Goal: Information Seeking & Learning: Learn about a topic

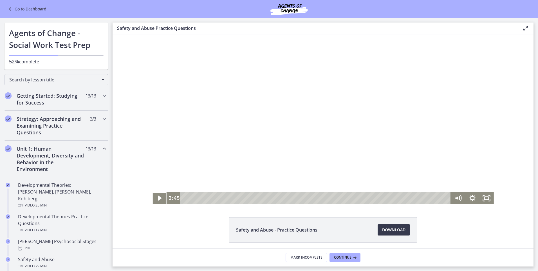
scroll to position [148, 0]
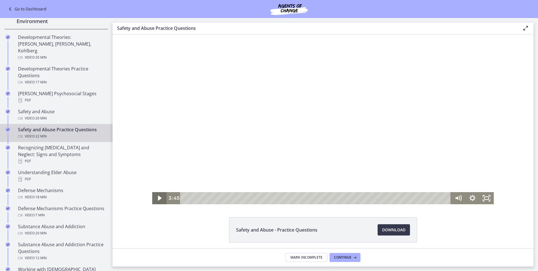
click at [157, 196] on icon "Play Video" at bounding box center [160, 198] width 14 height 12
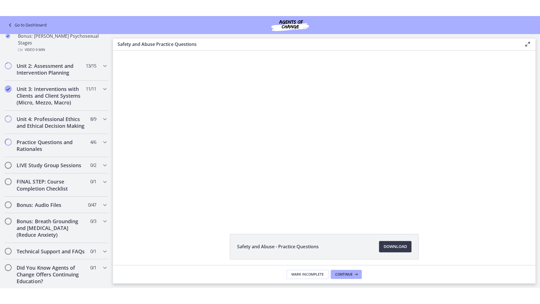
scroll to position [423, 0]
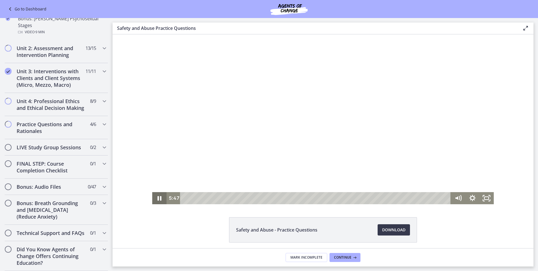
click at [158, 199] on icon "Pause" at bounding box center [160, 198] width 4 height 5
click at [158, 199] on icon "Play Video" at bounding box center [159, 198] width 17 height 15
click at [483, 194] on icon "Fullscreen" at bounding box center [487, 198] width 14 height 12
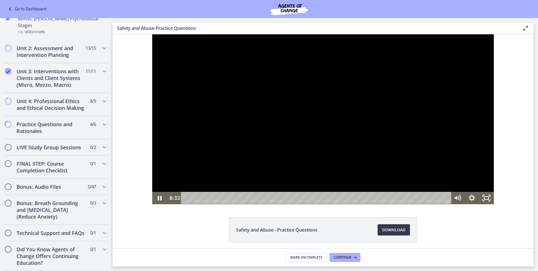
scroll to position [390, 0]
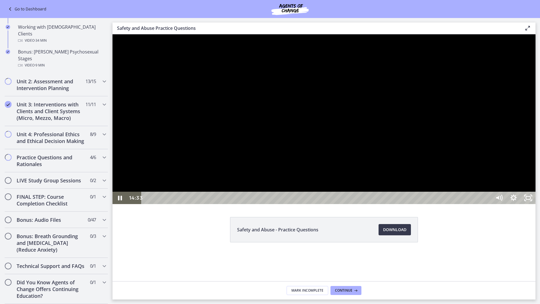
click at [268, 204] on div at bounding box center [324, 119] width 423 height 170
click at [449, 204] on div "14:19" at bounding box center [317, 198] width 341 height 12
click at [120, 205] on icon "Play Video" at bounding box center [120, 198] width 17 height 15
click at [530, 204] on div at bounding box center [324, 119] width 423 height 170
click at [471, 204] on div at bounding box center [324, 119] width 423 height 170
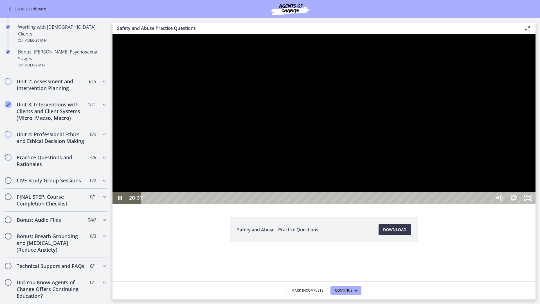
click at [536, 39] on div at bounding box center [324, 119] width 423 height 170
click at [536, 204] on div at bounding box center [324, 119] width 423 height 170
click at [537, 205] on icon "Unfullscreen" at bounding box center [528, 198] width 17 height 15
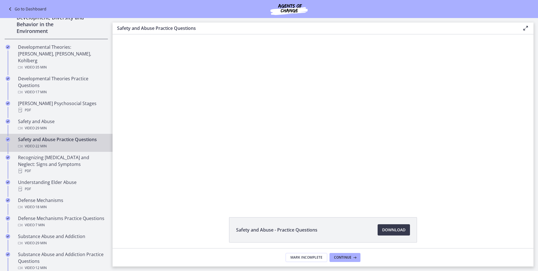
scroll to position [140, 0]
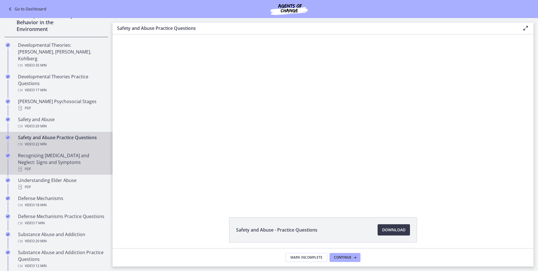
click at [65, 156] on div "Recognizing [MEDICAL_DATA] and Neglect: Signs and Symptoms PDF" at bounding box center [62, 162] width 88 height 20
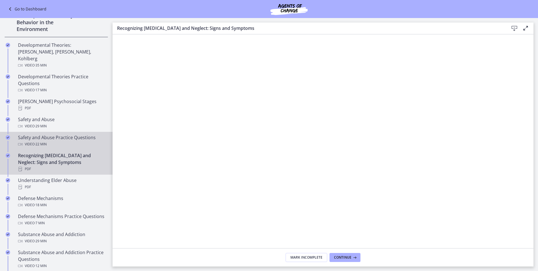
click at [75, 134] on div "Safety and Abuse Practice Questions Video · 22 min" at bounding box center [62, 141] width 88 height 14
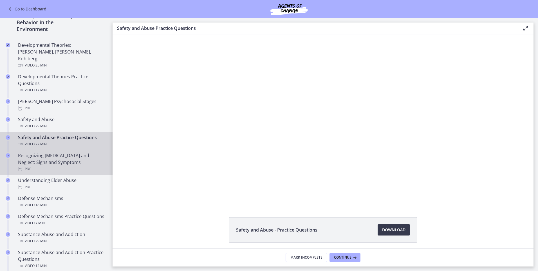
click at [73, 154] on div "Recognizing [MEDICAL_DATA] and Neglect: Signs and Symptoms PDF" at bounding box center [62, 162] width 88 height 20
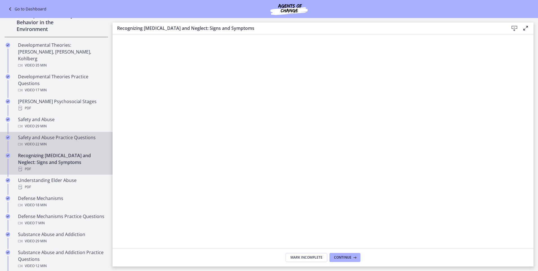
click at [57, 134] on div "Safety and Abuse Practice Questions Video · 22 min" at bounding box center [62, 141] width 88 height 14
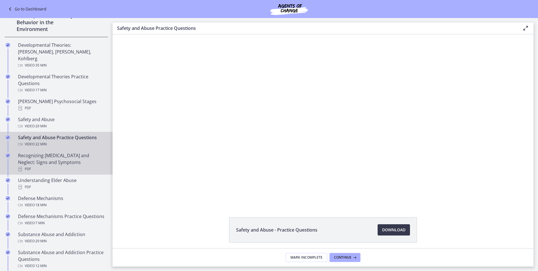
click at [53, 156] on div "Recognizing [MEDICAL_DATA] and Neglect: Signs and Symptoms PDF" at bounding box center [62, 162] width 88 height 20
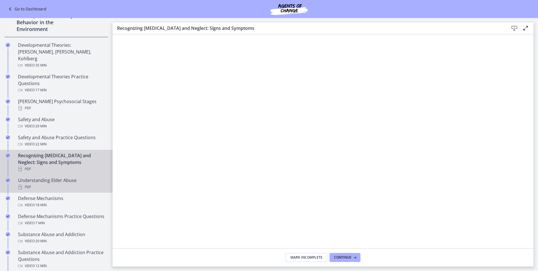
click at [48, 177] on div "Understanding Elder Abuse PDF" at bounding box center [62, 184] width 88 height 14
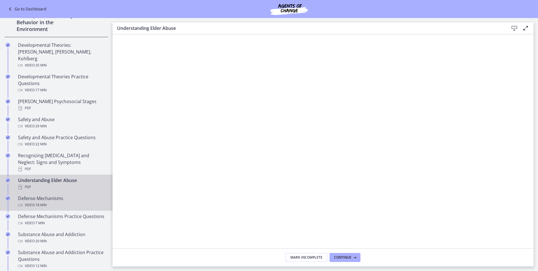
click at [77, 195] on div "Defense Mechanisms Video · 18 min" at bounding box center [62, 202] width 88 height 14
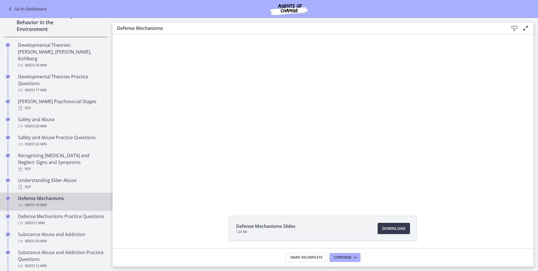
scroll to position [0, 0]
click at [149, 234] on div "Defense Mechanisms Slides 124 KB Download Opens in a new window" at bounding box center [323, 243] width 421 height 52
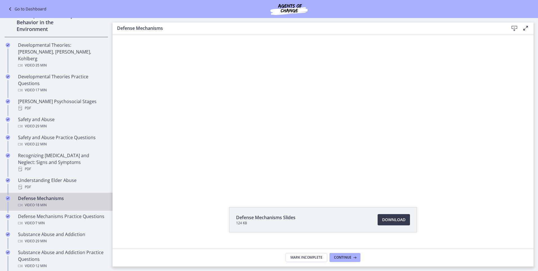
scroll to position [10, 0]
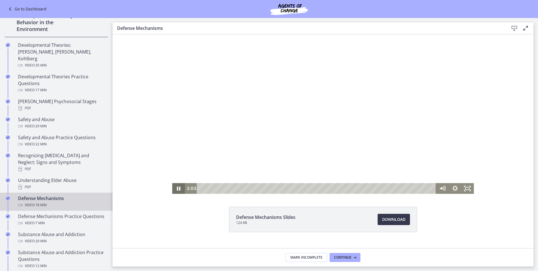
click at [177, 188] on icon "Pause" at bounding box center [178, 188] width 3 height 4
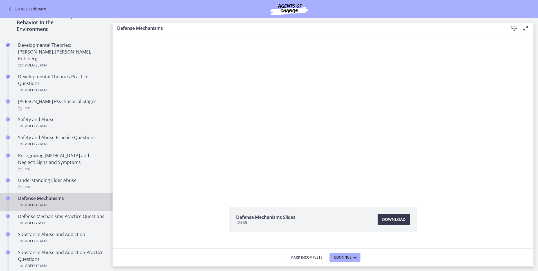
scroll to position [0, 0]
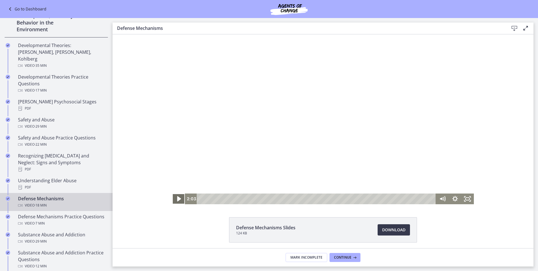
click at [177, 198] on icon "Play Video" at bounding box center [179, 198] width 4 height 5
click at [414, 200] on div "16:30" at bounding box center [317, 198] width 232 height 11
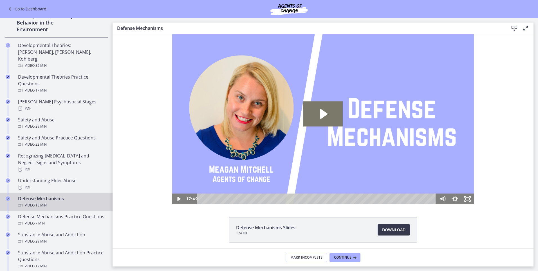
click at [144, 136] on div "Click for sound @keyframes VOLUME_SMALL_WAVE_FLASH { 0% { opacity: 0; } 33% { o…" at bounding box center [323, 119] width 421 height 170
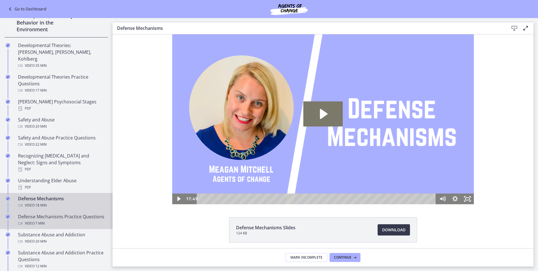
click at [38, 219] on div "Defense Mechanisms Practice Questions Video · 7 min" at bounding box center [62, 220] width 88 height 14
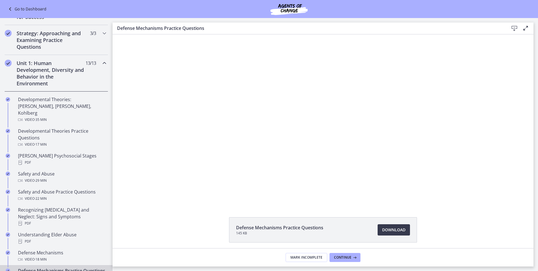
scroll to position [83, 0]
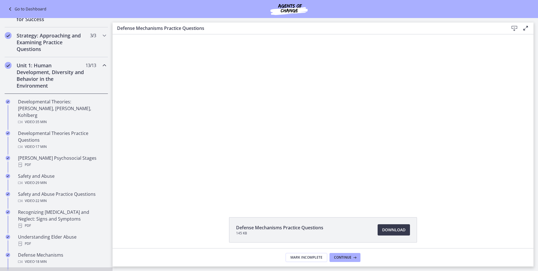
click at [170, 223] on div "Defense Mechanisms Practice Questions 145 KB Download Opens in a new window" at bounding box center [323, 243] width 421 height 52
drag, startPoint x: 193, startPoint y: 217, endPoint x: 140, endPoint y: 240, distance: 57.8
click at [140, 240] on div "Defense Mechanisms Practice Questions 145 KB Download Opens in a new window" at bounding box center [323, 243] width 421 height 52
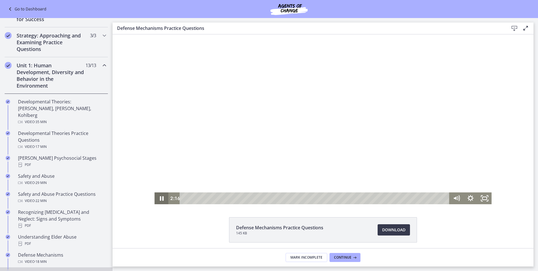
click at [160, 198] on icon "Pause" at bounding box center [161, 198] width 14 height 12
